Goal: Information Seeking & Learning: Learn about a topic

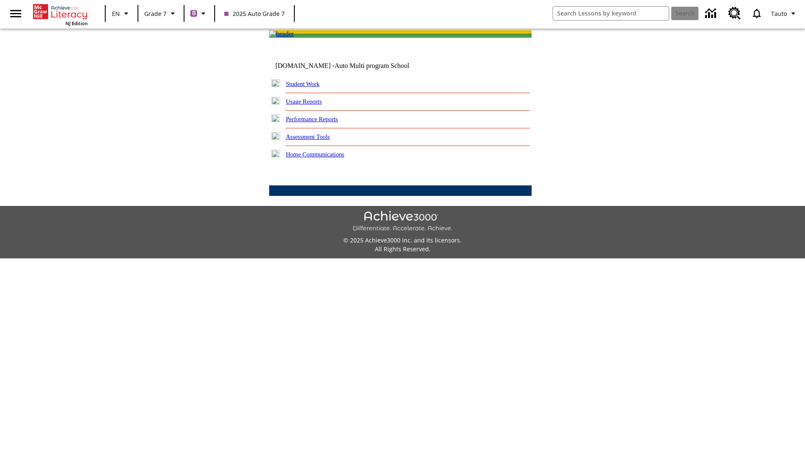
click at [321, 122] on link "Performance Reports" at bounding box center [312, 119] width 52 height 7
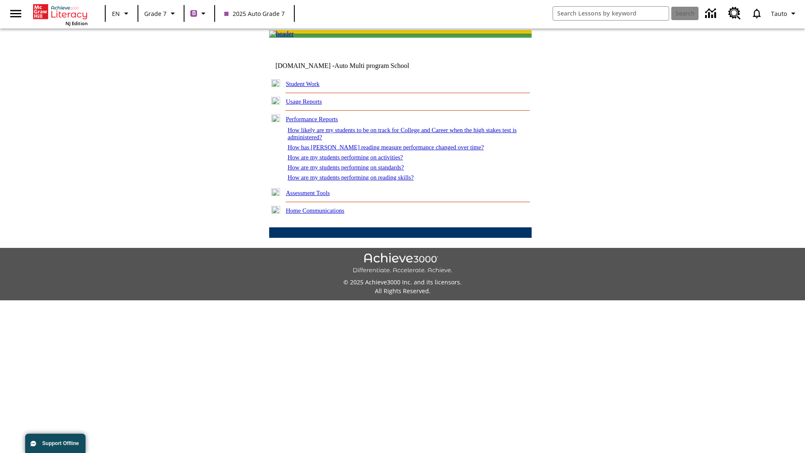
click at [381, 151] on link "How has [PERSON_NAME] reading measure performance changed over time?" at bounding box center [386, 147] width 196 height 7
